Goal: Find contact information: Find contact information

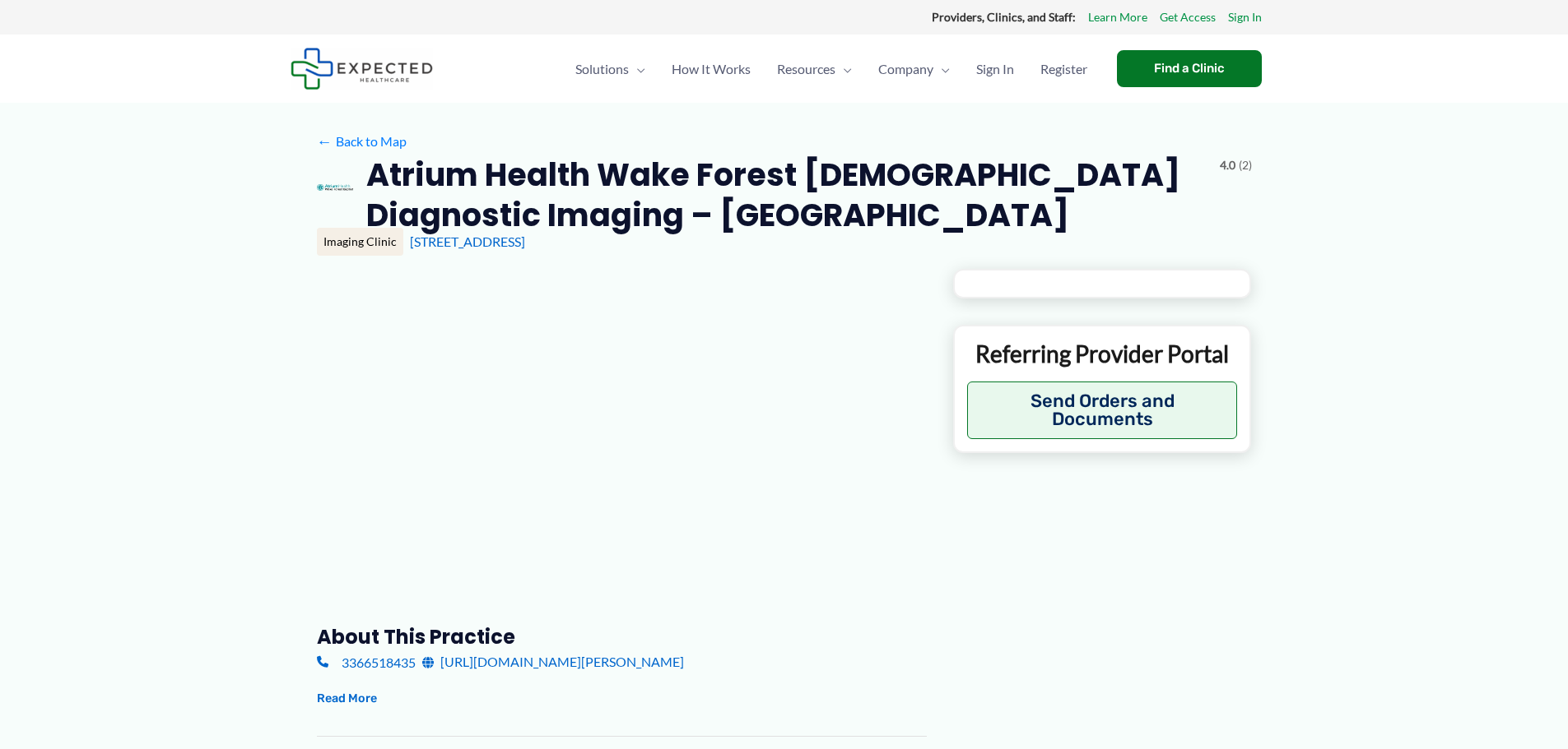
type input "**********"
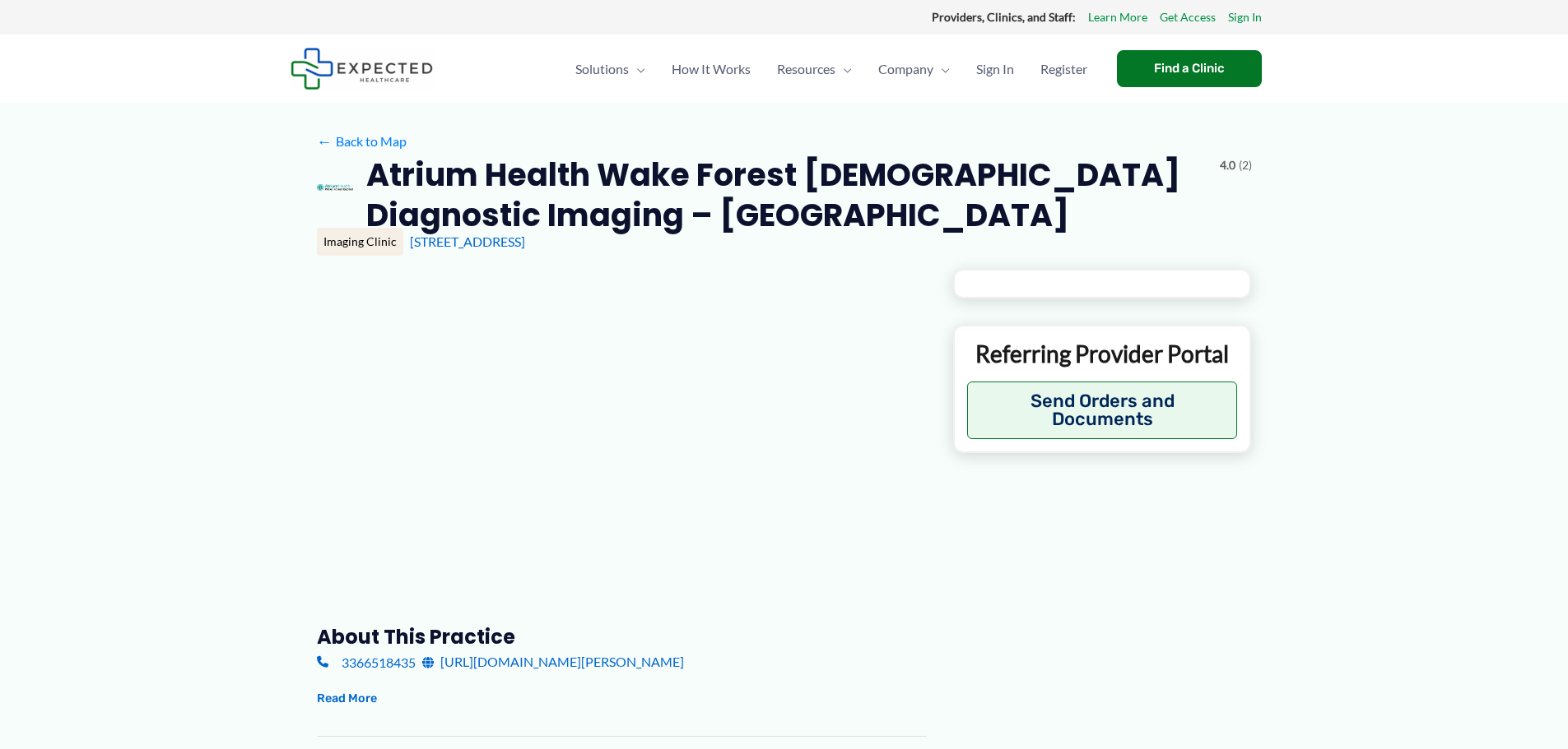
type input "**********"
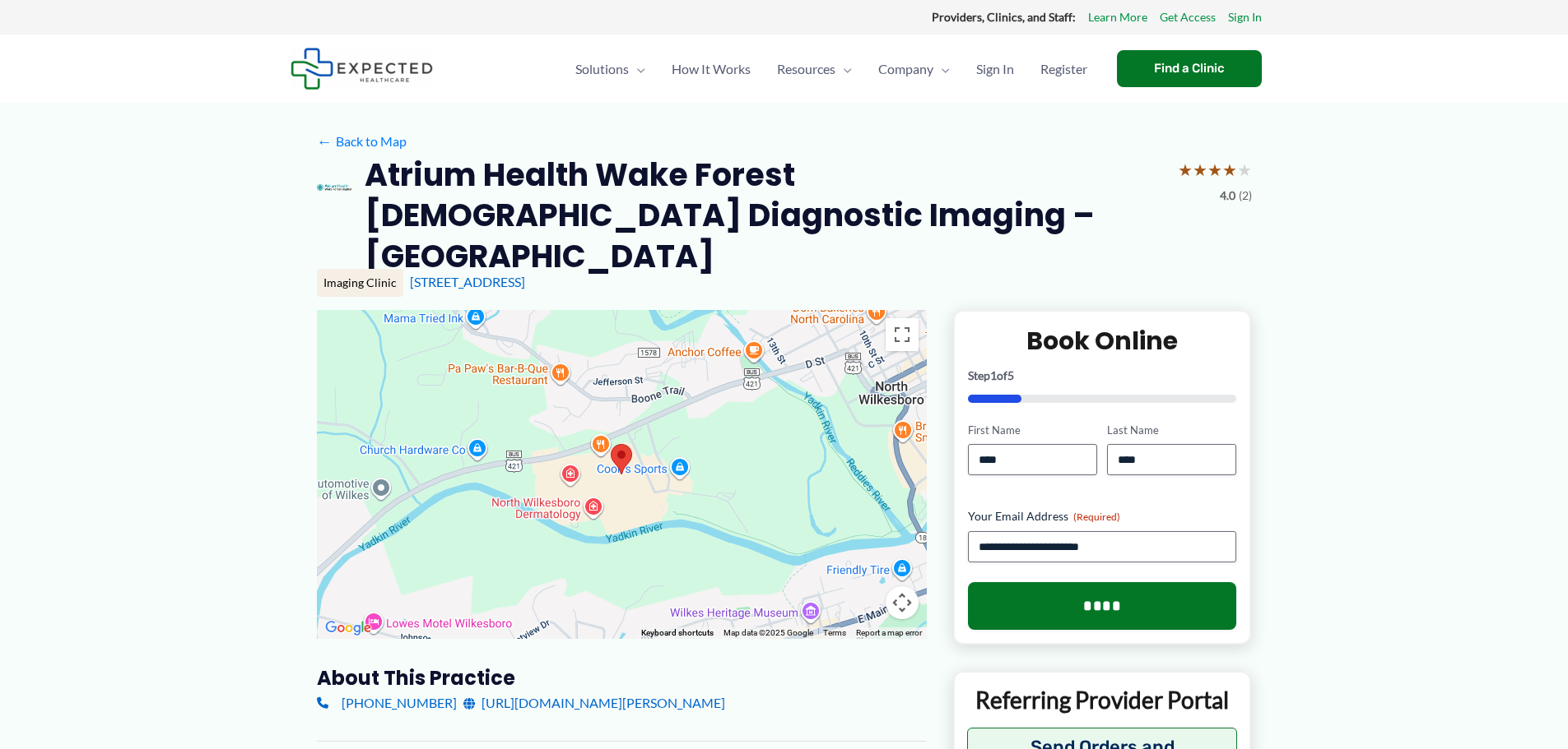
click at [656, 691] on link "[URL][DOMAIN_NAME][PERSON_NAME]" at bounding box center [594, 703] width 262 height 24
